Goal: Transaction & Acquisition: Purchase product/service

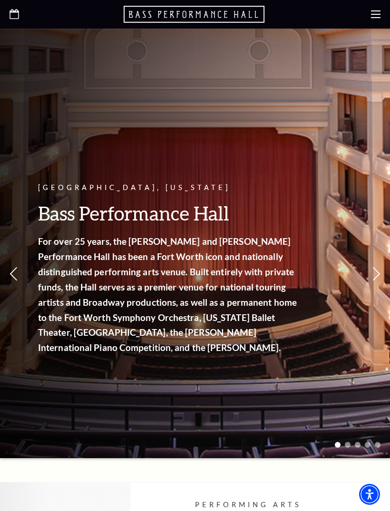
click at [375, 14] on use at bounding box center [376, 14] width 10 height 8
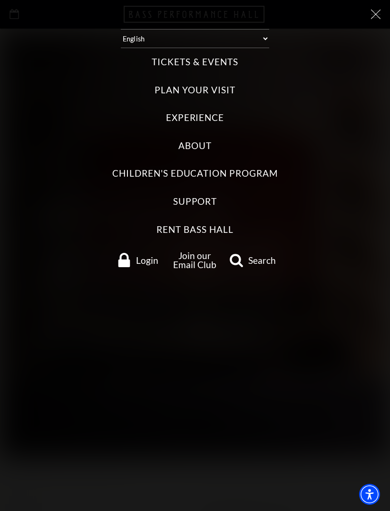
click at [185, 61] on label "Tickets & Events" at bounding box center [195, 62] width 86 height 13
click at [0, 0] on Events "Tickets & Events" at bounding box center [0, 0] width 0 height 0
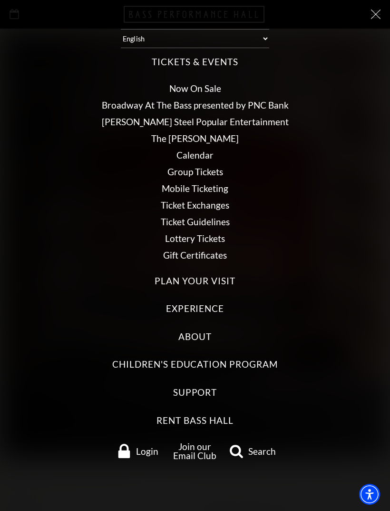
click at [205, 83] on link "Now On Sale" at bounding box center [196, 88] width 52 height 11
click at [210, 56] on label "Tickets & Events" at bounding box center [195, 62] width 86 height 13
click at [0, 0] on Events "Tickets & Events" at bounding box center [0, 0] width 0 height 0
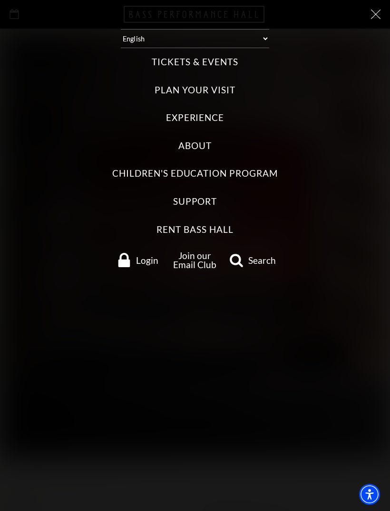
click at [208, 85] on label "Plan Your Visit" at bounding box center [195, 90] width 80 height 13
click at [0, 0] on Visit "Plan Your Visit" at bounding box center [0, 0] width 0 height 0
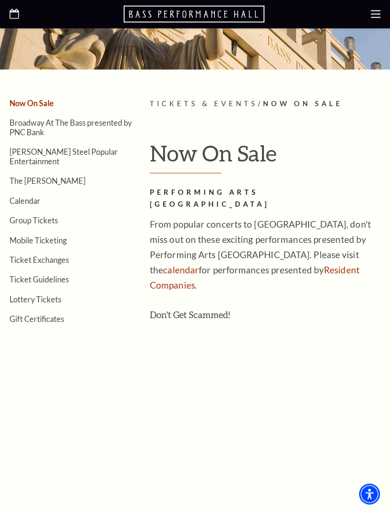
scroll to position [119, 0]
click at [34, 196] on link "Calendar" at bounding box center [25, 200] width 31 height 9
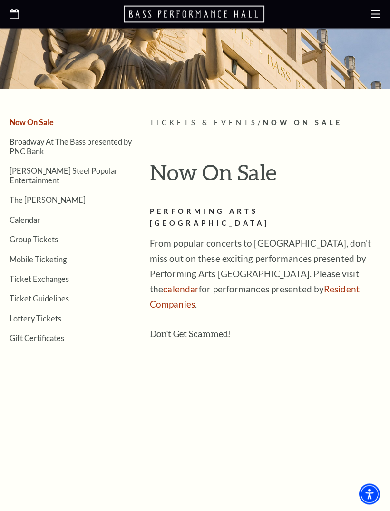
scroll to position [0, 0]
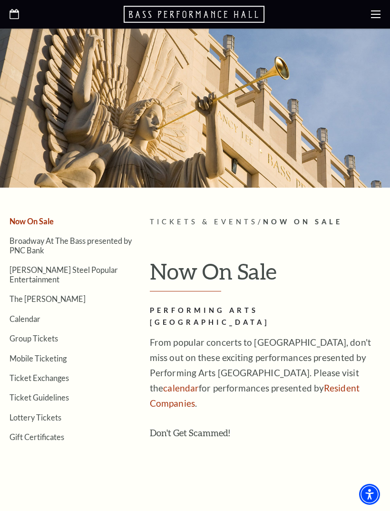
click at [28, 314] on link "Calendar" at bounding box center [25, 318] width 31 height 9
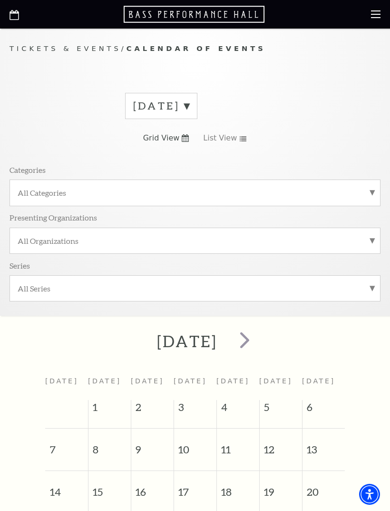
click at [259, 343] on span "next" at bounding box center [244, 339] width 27 height 27
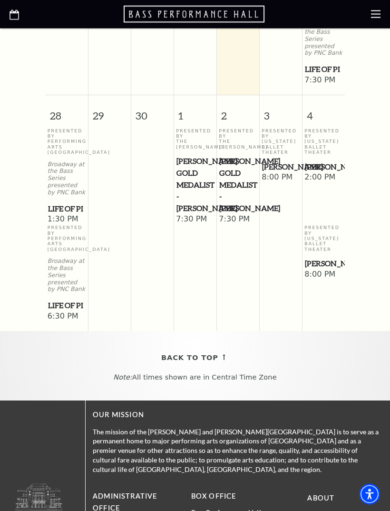
scroll to position [646, 0]
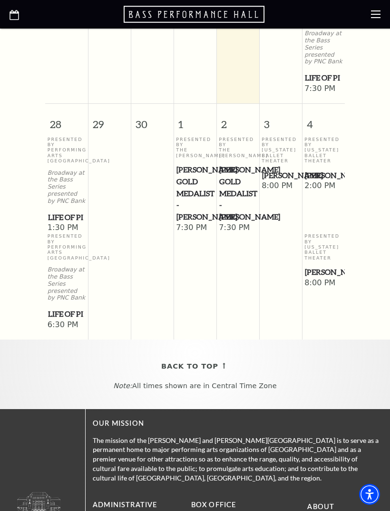
click at [320, 181] on span "[PERSON_NAME]" at bounding box center [323, 176] width 37 height 12
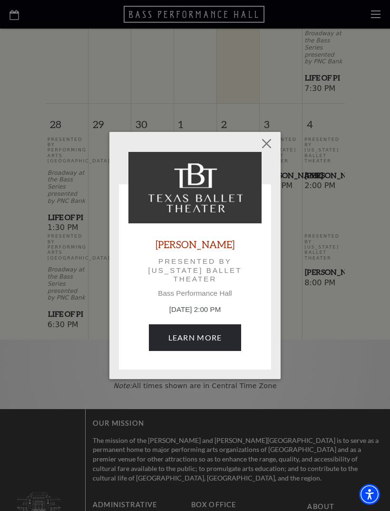
click at [200, 340] on link "Learn More" at bounding box center [195, 337] width 93 height 27
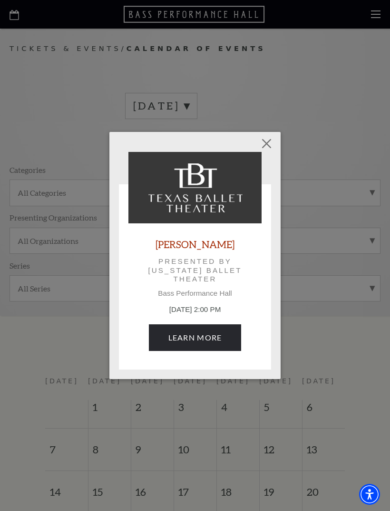
scroll to position [676, 0]
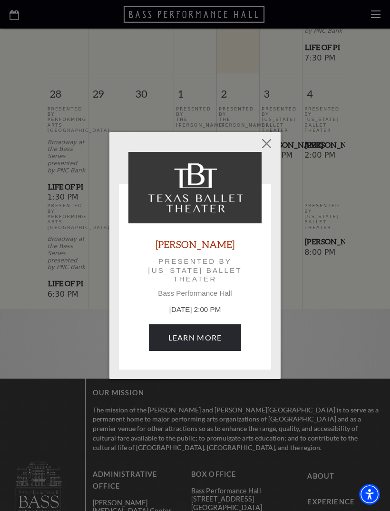
click at [270, 140] on button "Close" at bounding box center [267, 143] width 18 height 18
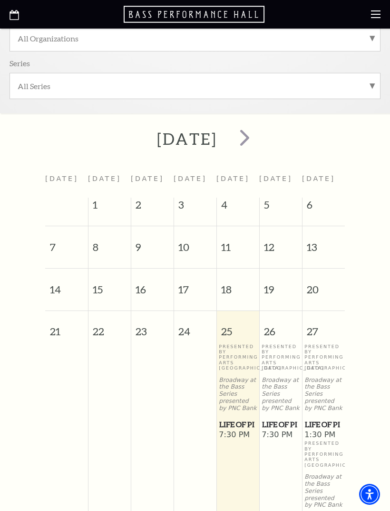
scroll to position [200, 0]
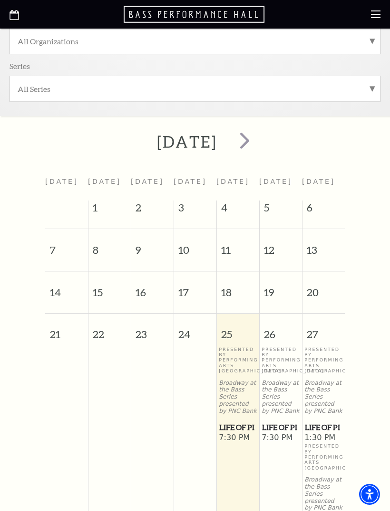
click at [259, 138] on span "next" at bounding box center [244, 140] width 27 height 27
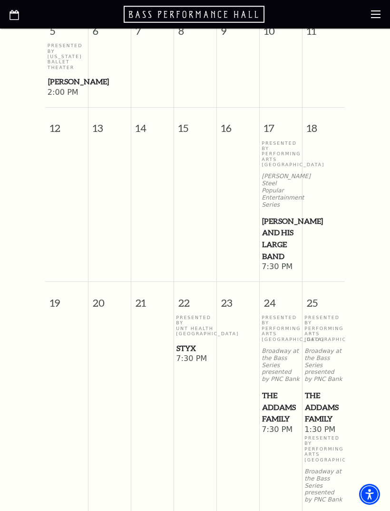
scroll to position [617, 0]
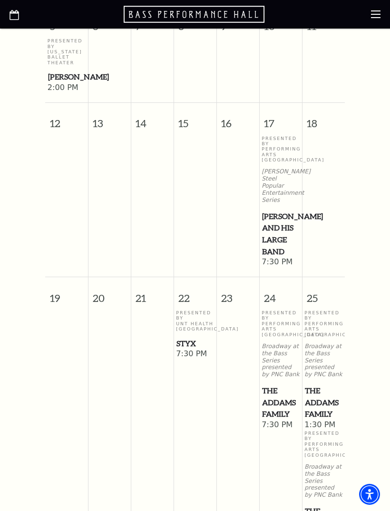
click at [190, 360] on span "7:30 PM" at bounding box center [195, 354] width 38 height 10
click at [192, 350] on span "Styx" at bounding box center [195, 344] width 37 height 12
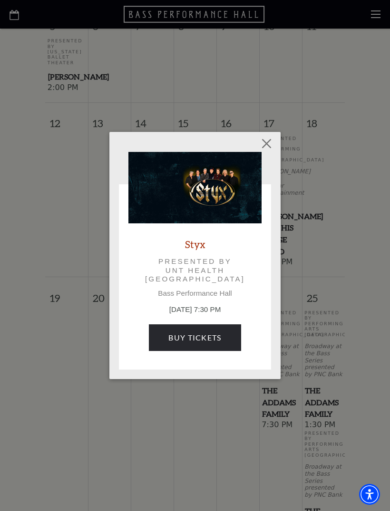
click at [202, 337] on link "Buy Tickets" at bounding box center [195, 337] width 92 height 27
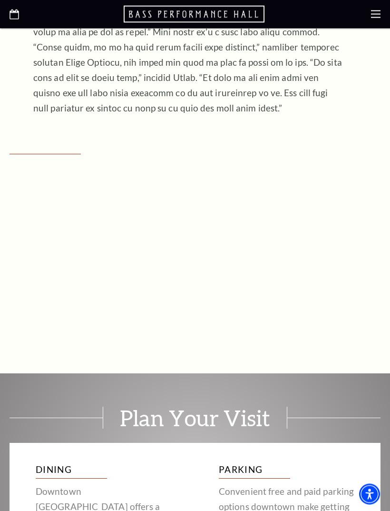
scroll to position [1496, 0]
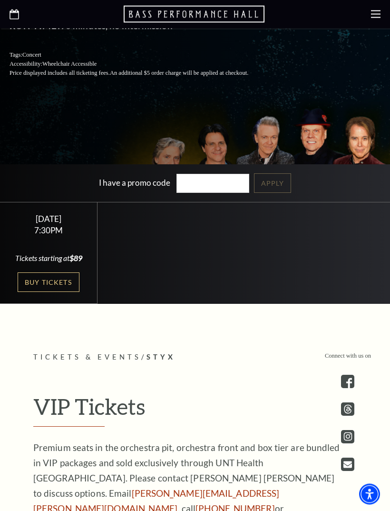
scroll to position [273, 0]
